Goal: Use online tool/utility: Utilize a website feature to perform a specific function

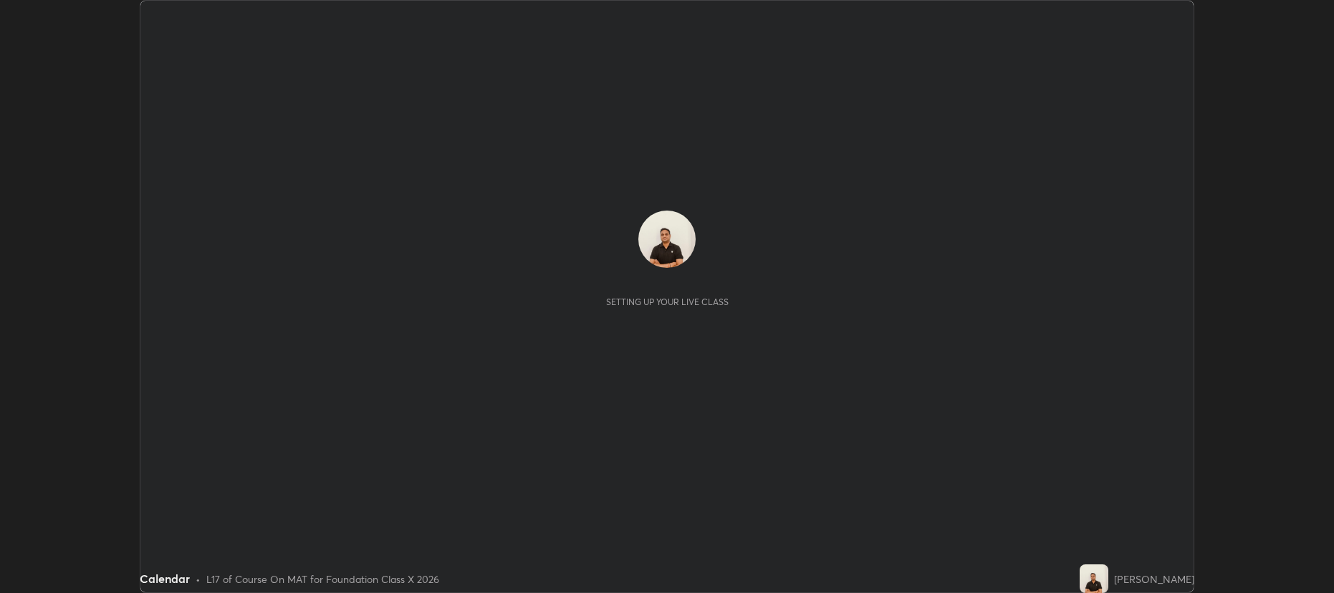
scroll to position [593, 1334]
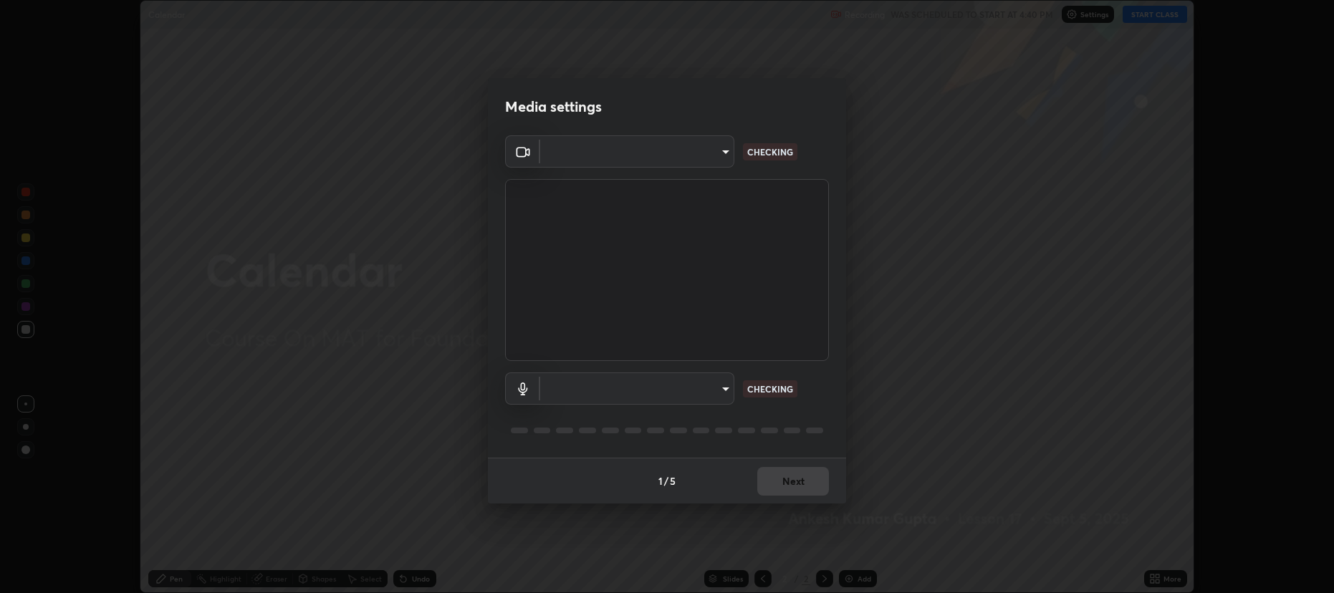
type input "274010abedf3a966fff1deb315cf8660767be7c8ffc22c31cb11d1c058d087d4"
type input "default"
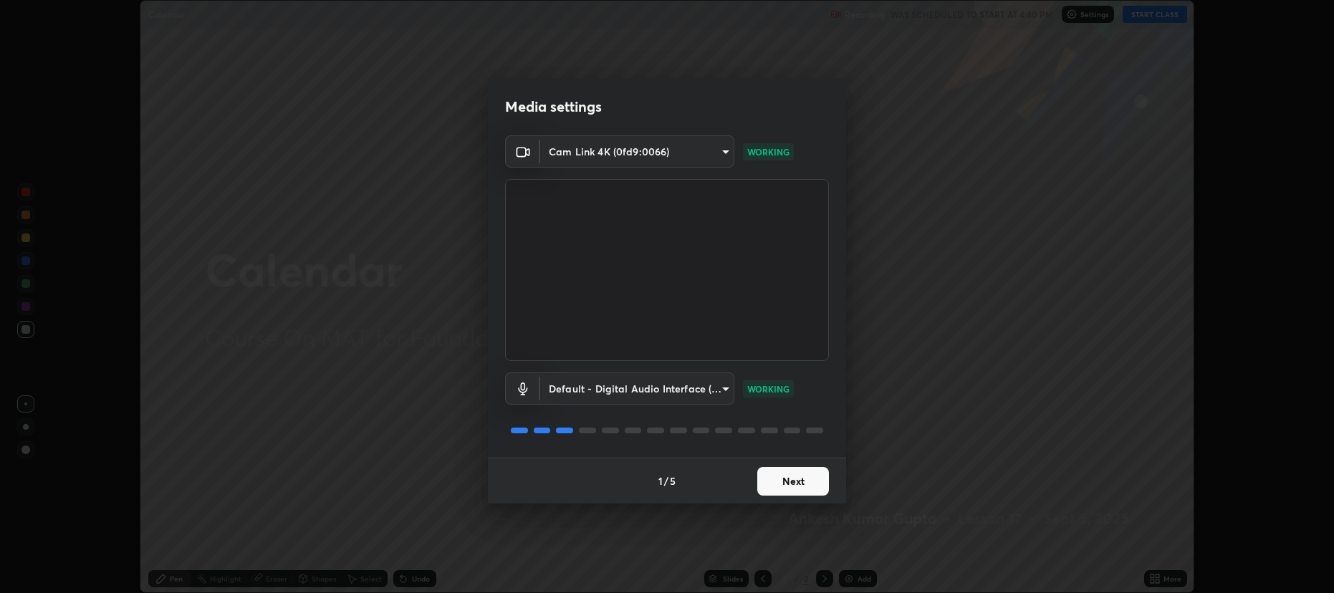
click at [761, 477] on button "Next" at bounding box center [793, 481] width 72 height 29
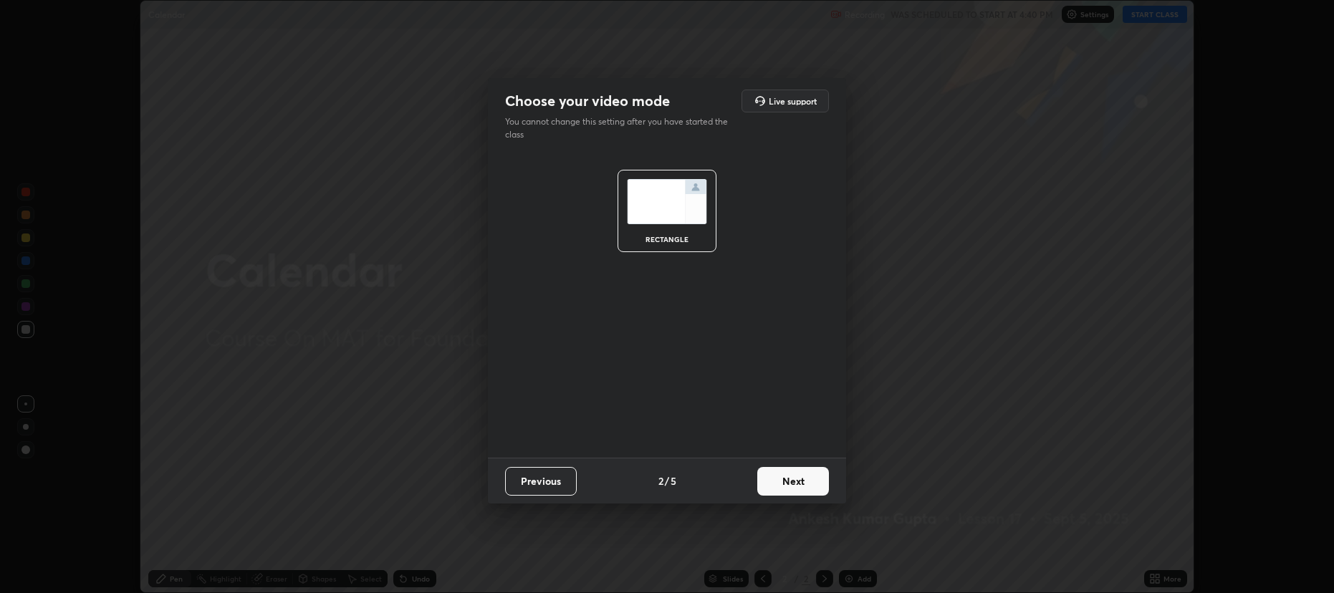
click at [766, 475] on button "Next" at bounding box center [793, 481] width 72 height 29
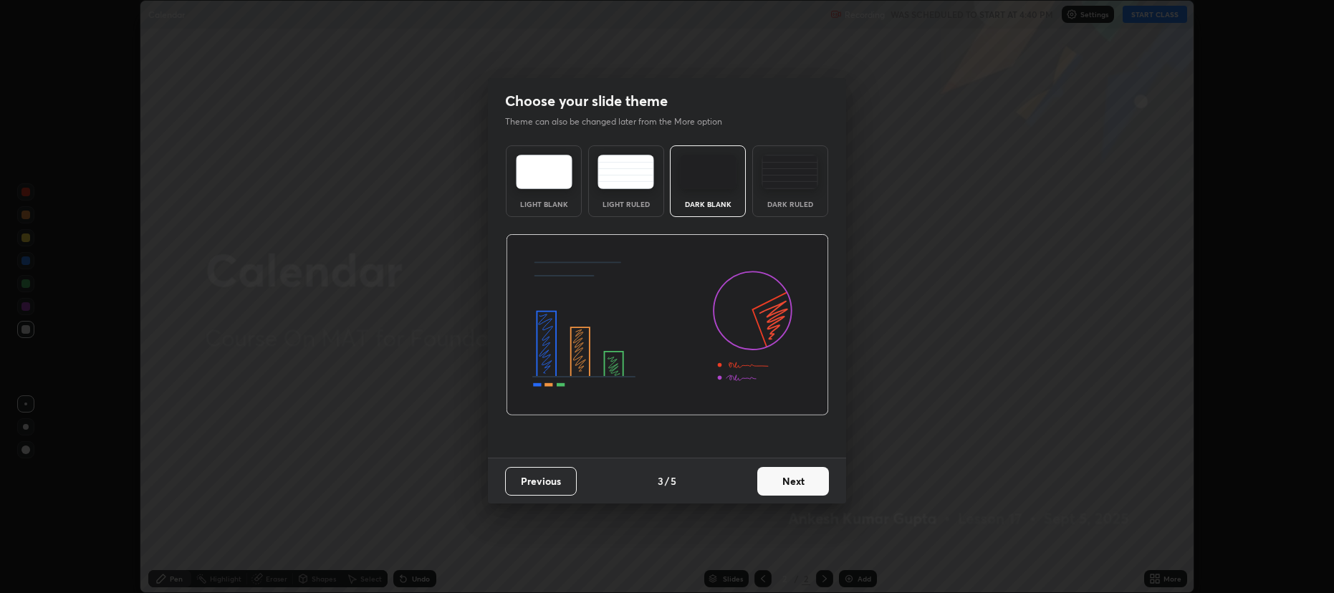
click at [767, 478] on button "Next" at bounding box center [793, 481] width 72 height 29
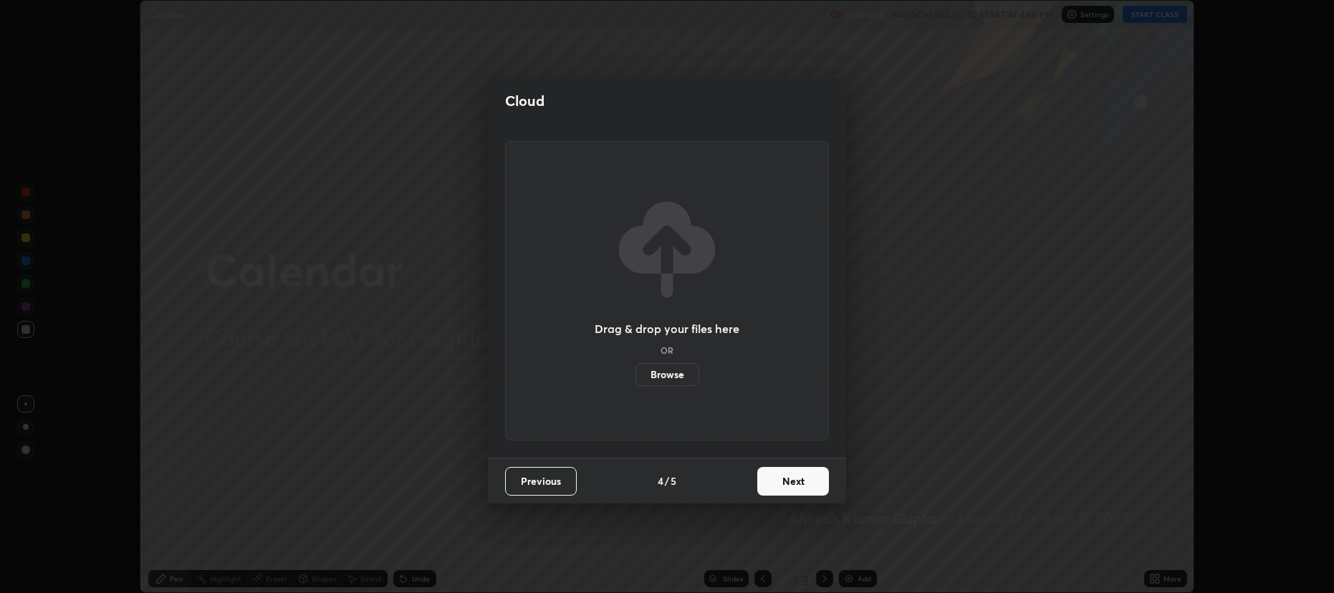
click at [770, 482] on button "Next" at bounding box center [793, 481] width 72 height 29
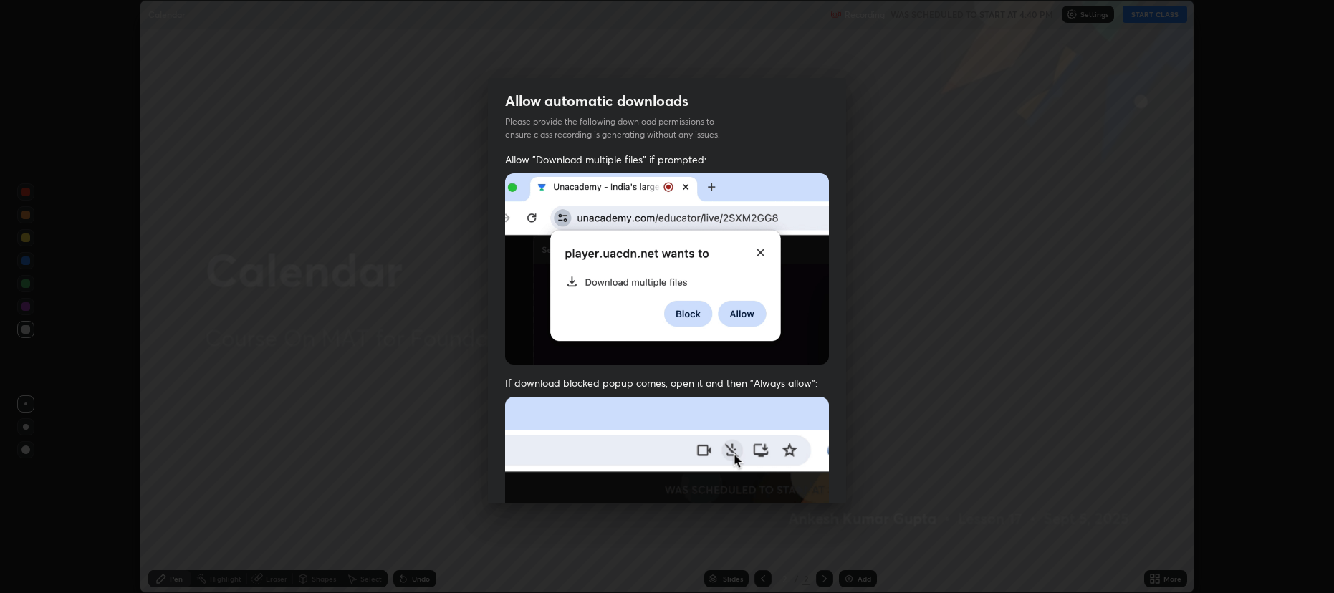
click at [770, 483] on img at bounding box center [667, 553] width 324 height 313
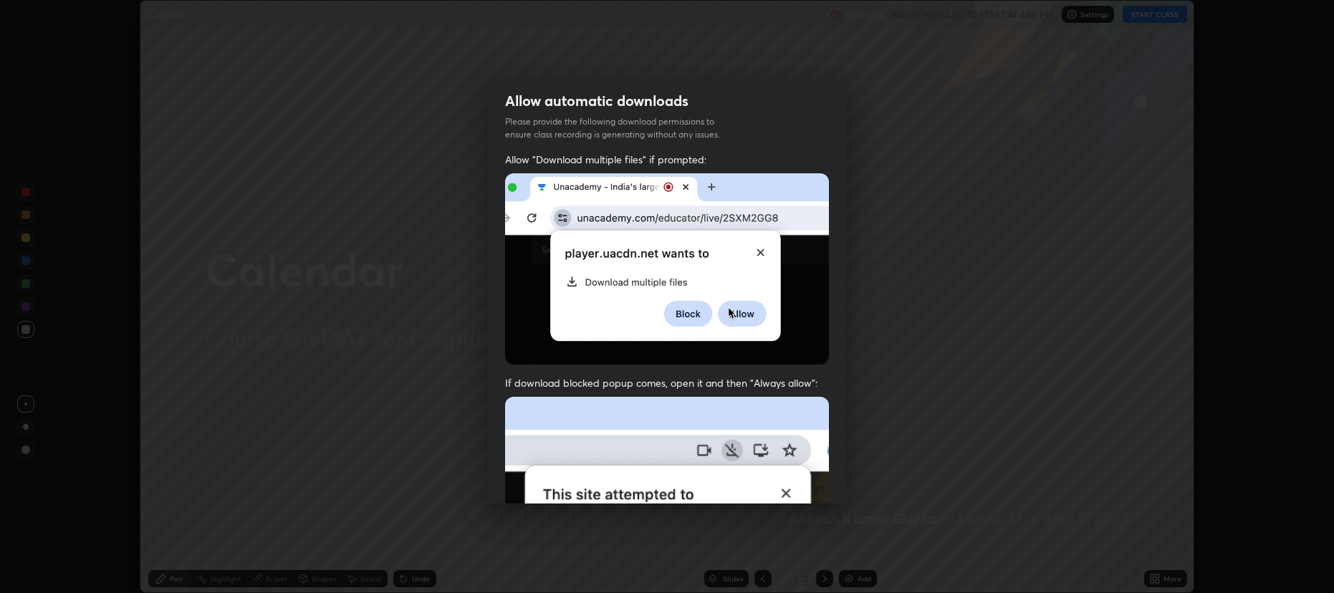
click at [768, 482] on img at bounding box center [667, 553] width 324 height 313
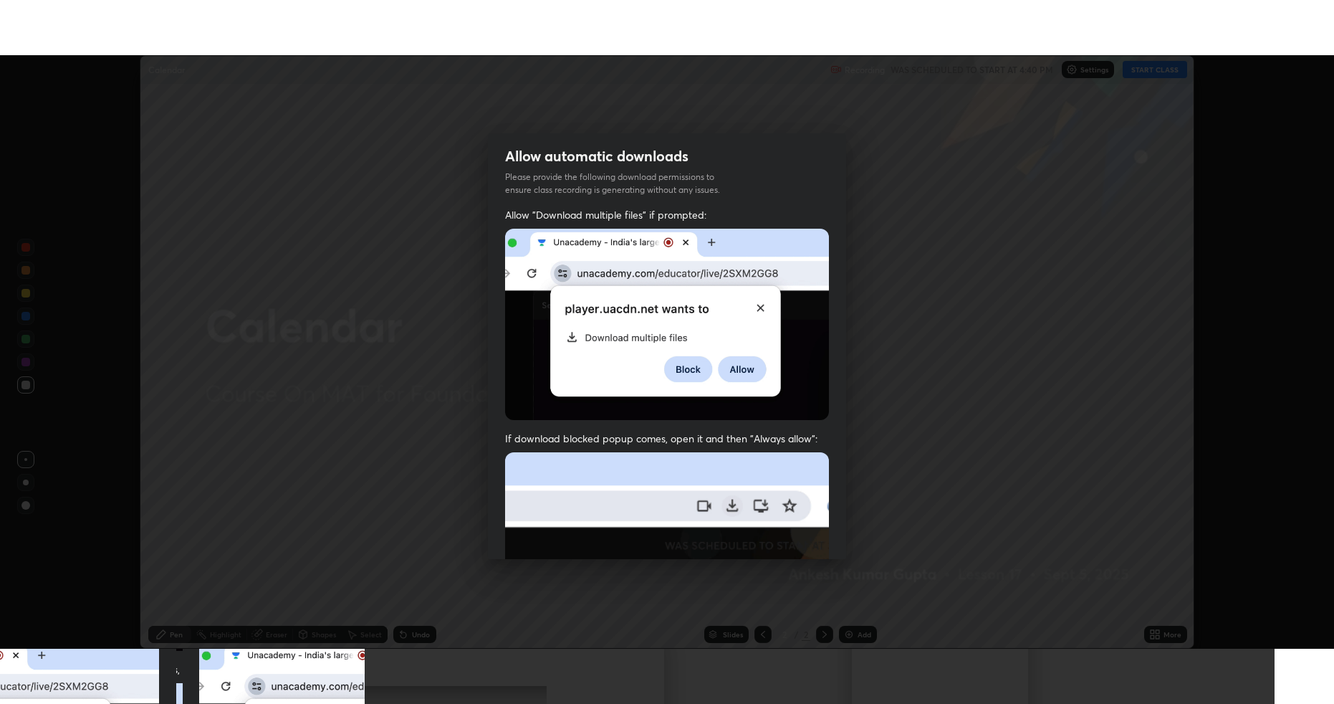
scroll to position [291, 0]
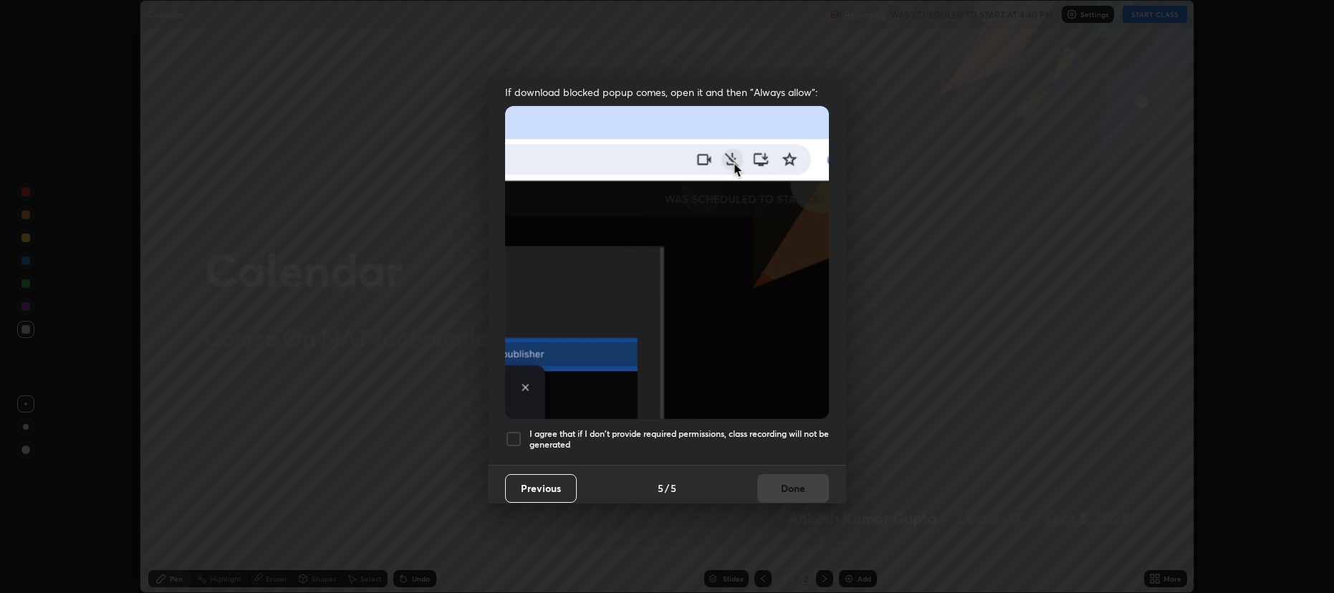
click at [513, 431] on div at bounding box center [513, 439] width 17 height 17
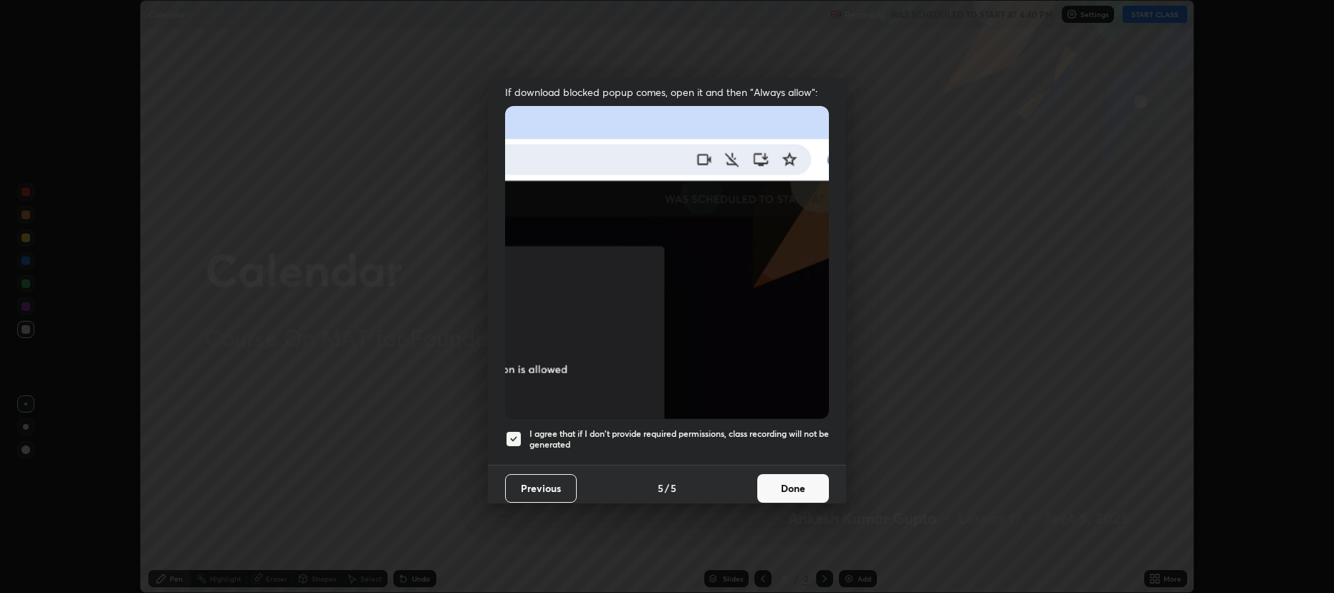
click at [771, 481] on button "Done" at bounding box center [793, 488] width 72 height 29
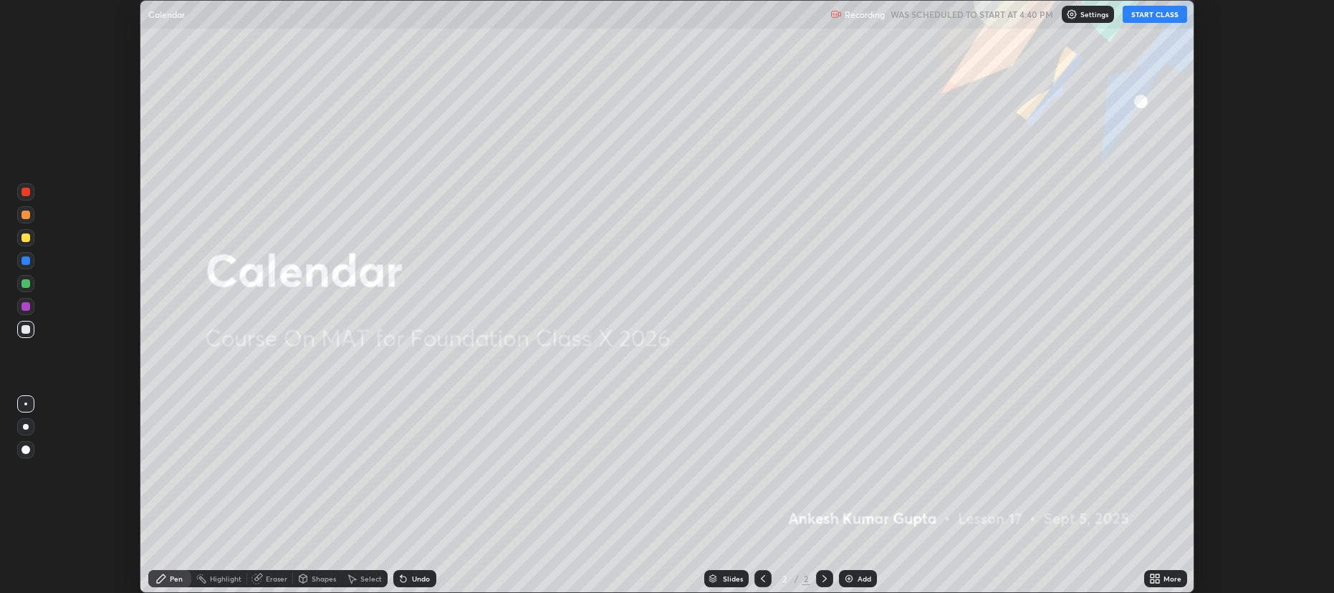
click at [1146, 9] on button "START CLASS" at bounding box center [1155, 14] width 64 height 17
click at [1154, 581] on icon at bounding box center [1153, 582] width 4 height 4
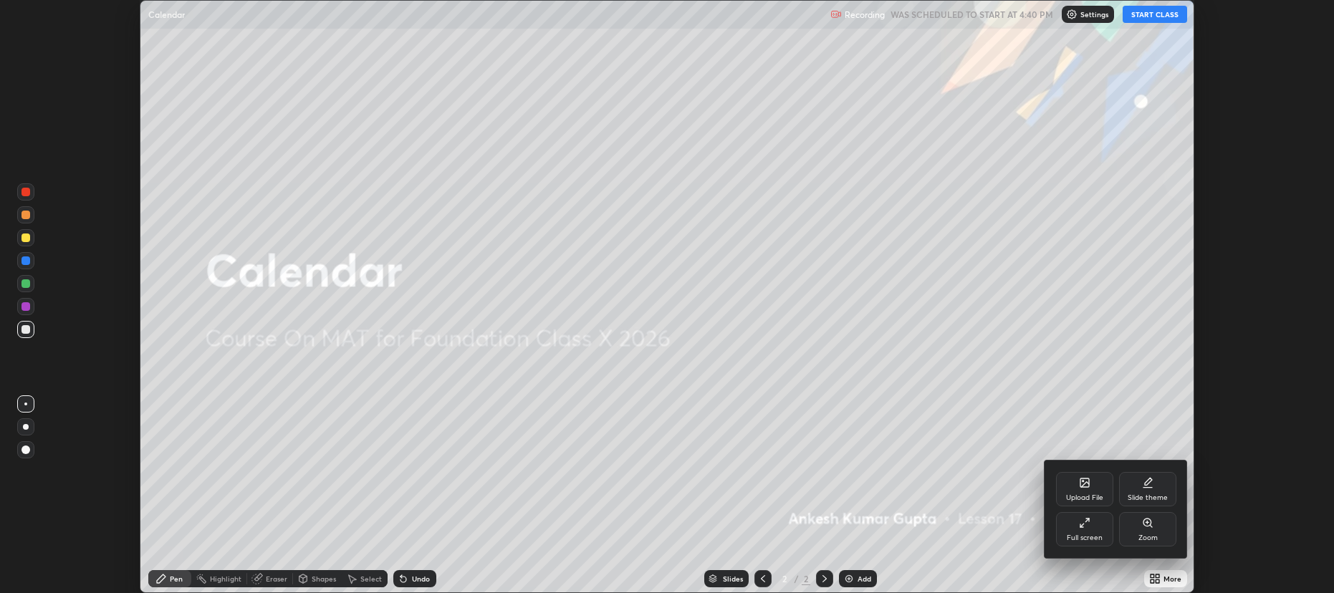
click at [1140, 23] on div at bounding box center [667, 296] width 1334 height 593
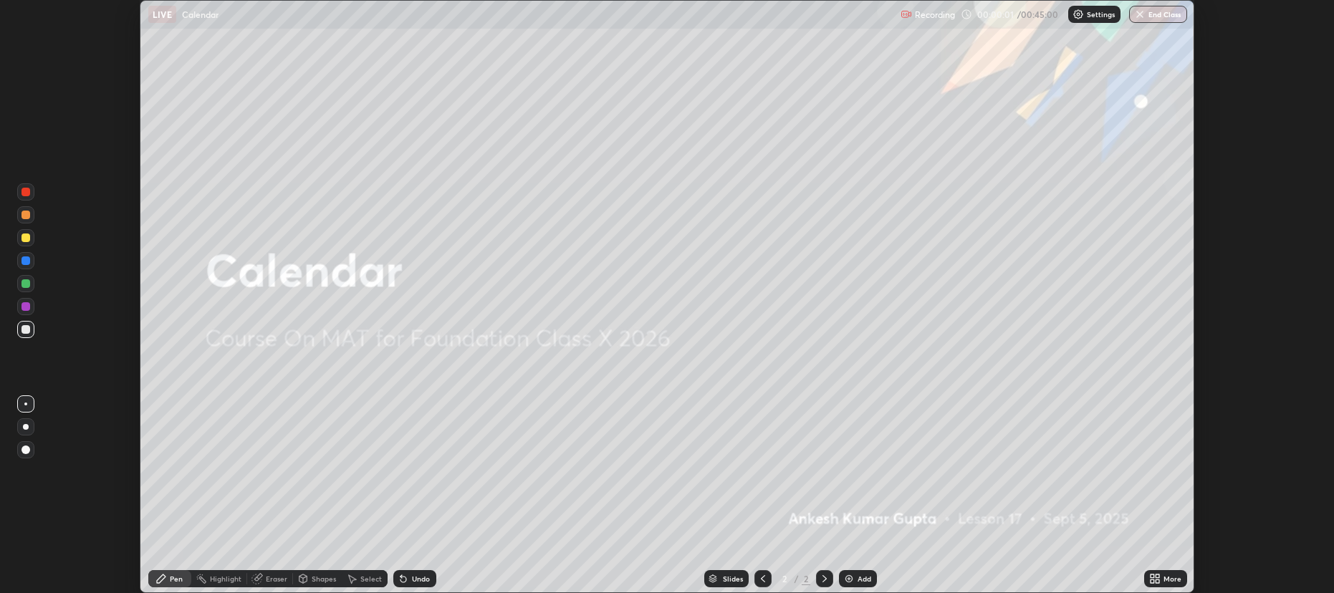
click at [1162, 580] on div "More" at bounding box center [1165, 578] width 43 height 17
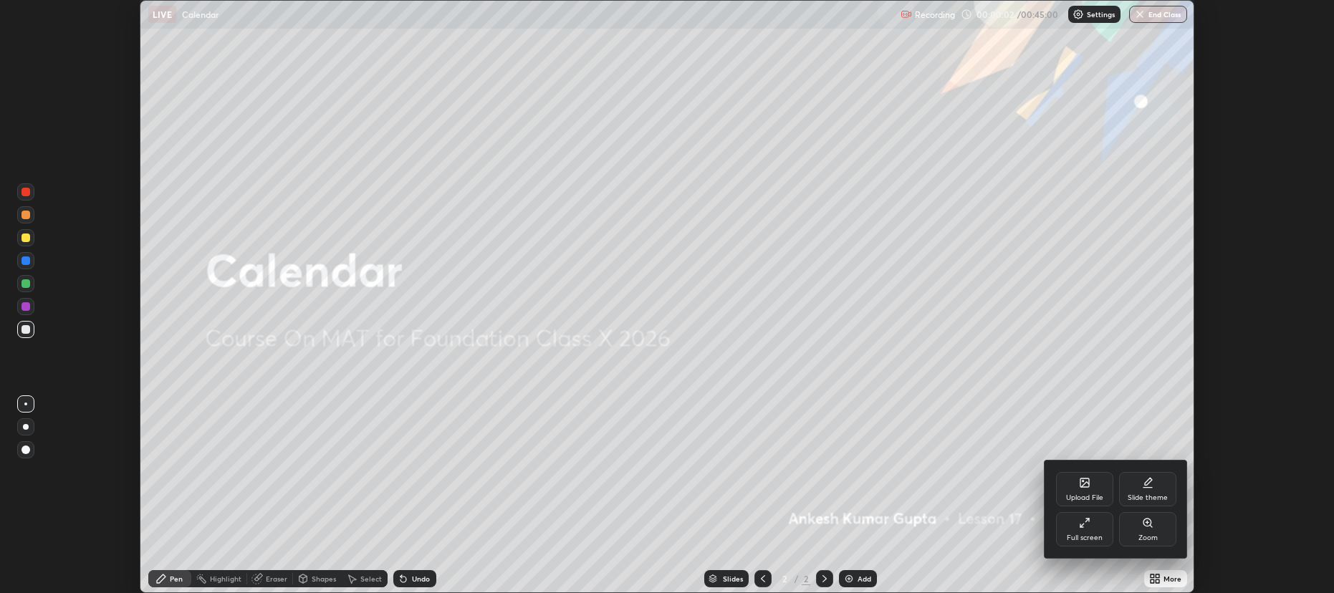
click at [1089, 537] on div "Full screen" at bounding box center [1085, 538] width 36 height 7
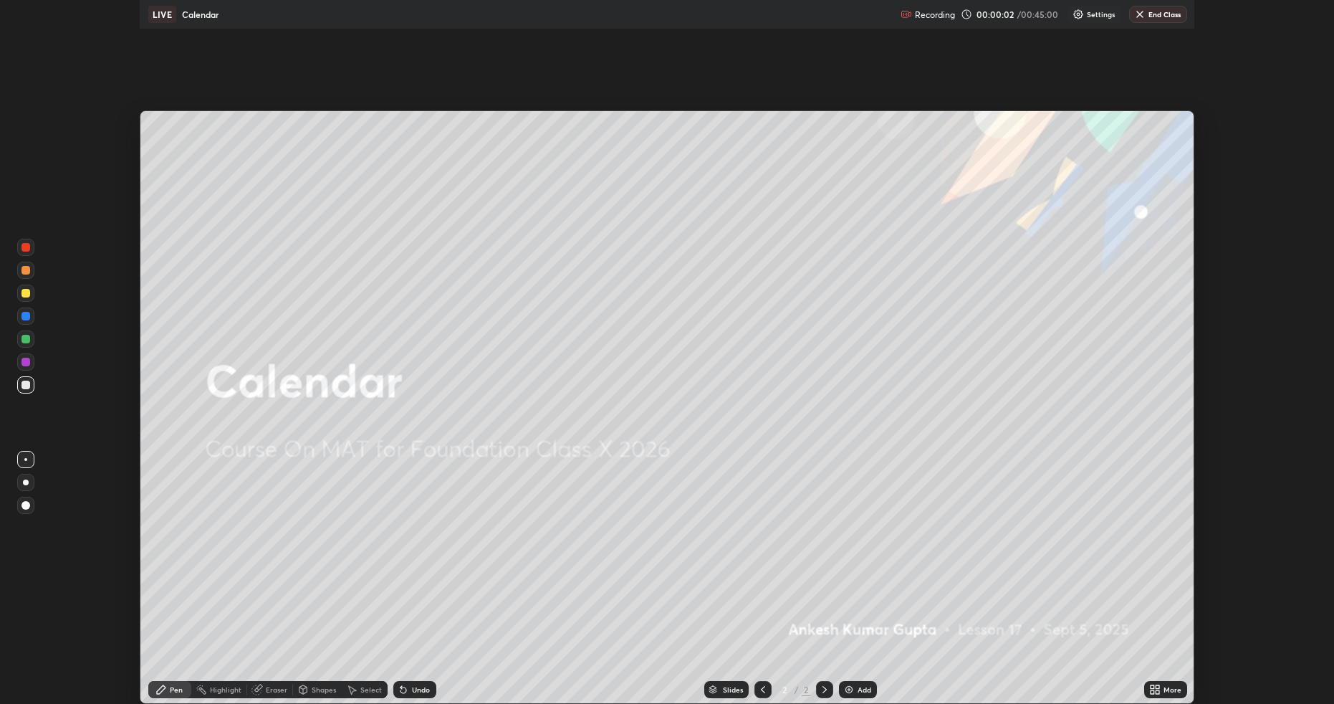
scroll to position [703, 1334]
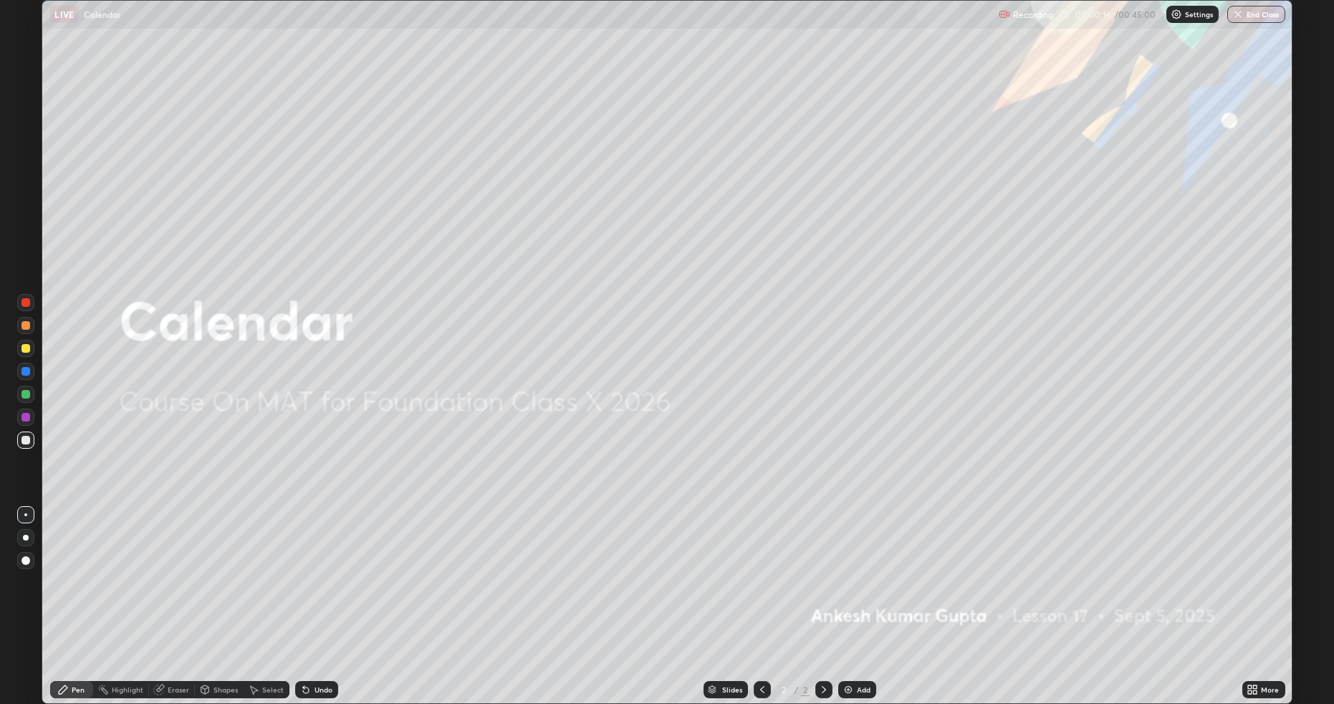
click at [855, 593] on div "Add" at bounding box center [857, 689] width 38 height 17
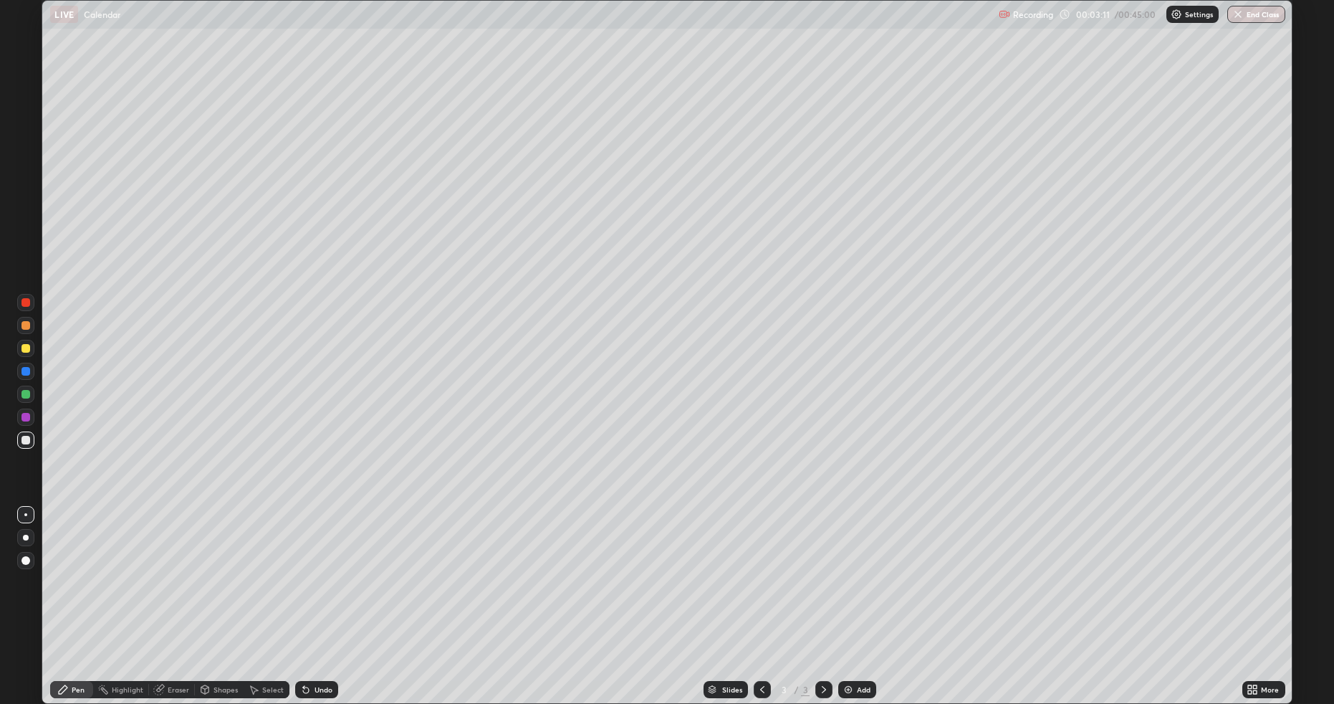
click at [229, 593] on div "Shapes" at bounding box center [226, 689] width 24 height 7
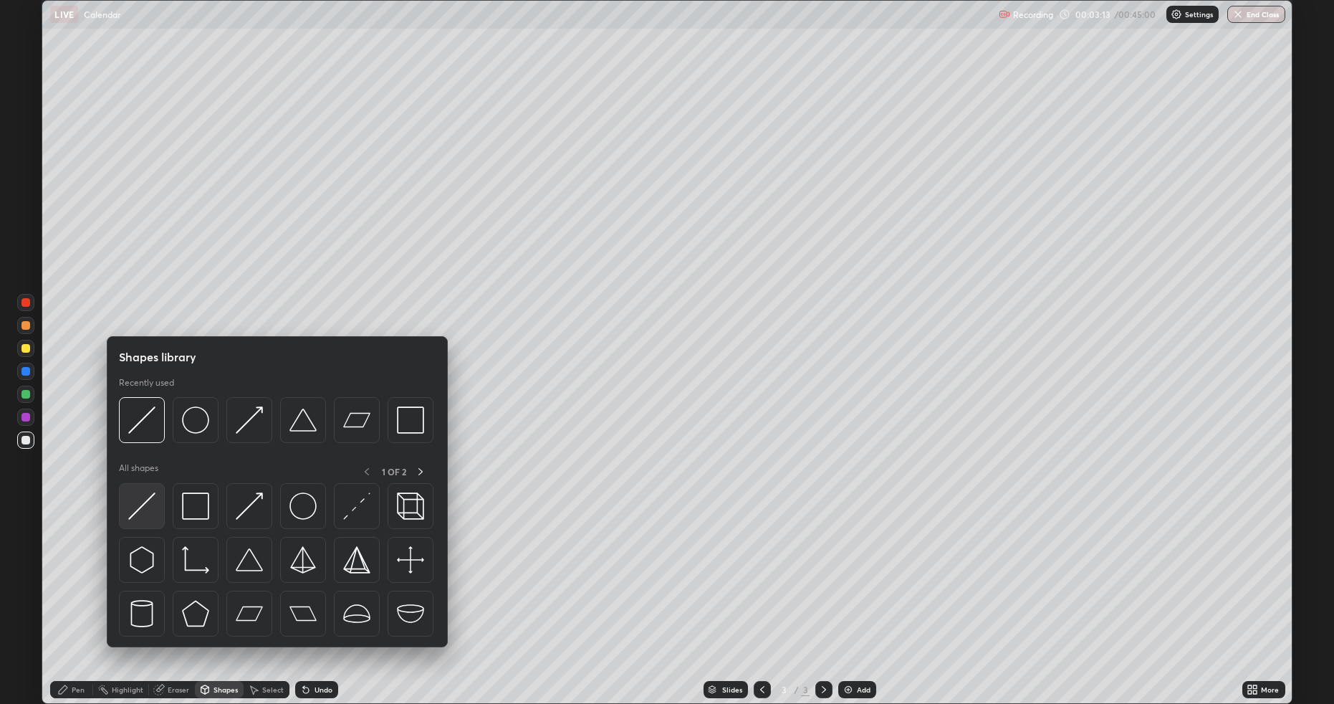
click at [158, 496] on div at bounding box center [142, 506] width 46 height 46
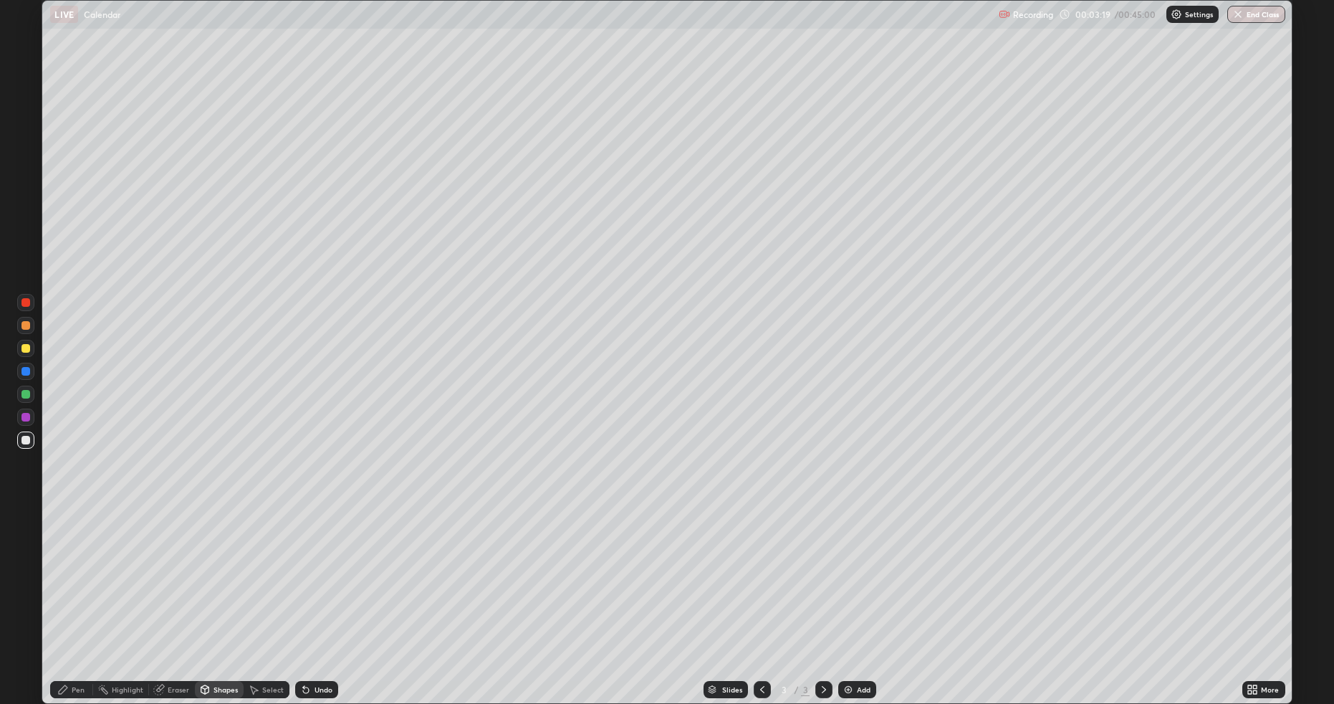
click at [77, 593] on div "Pen" at bounding box center [78, 689] width 13 height 7
